Goal: Navigation & Orientation: Find specific page/section

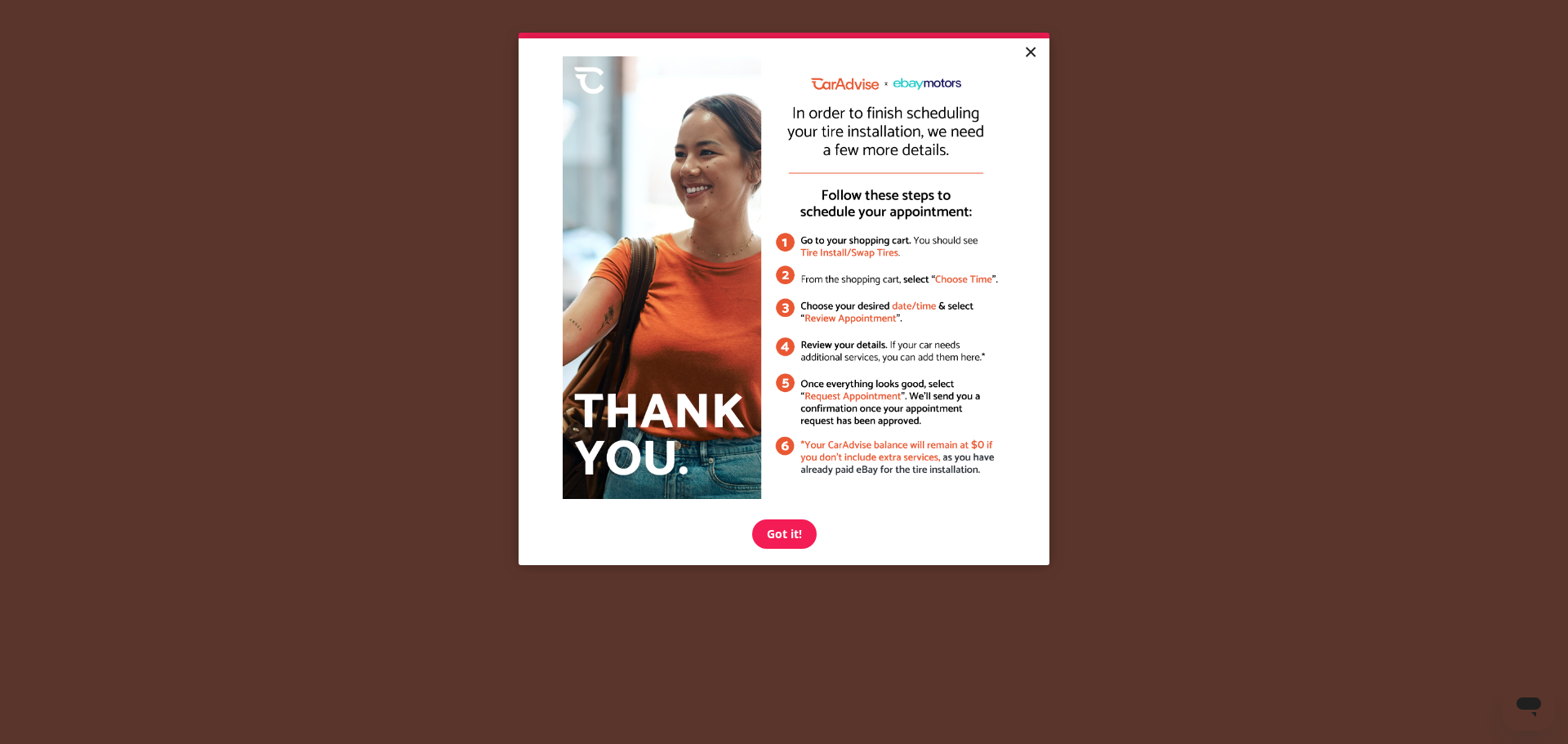
click at [1029, 56] on link "×" at bounding box center [1030, 52] width 28 height 29
